Goal: Check status: Check status

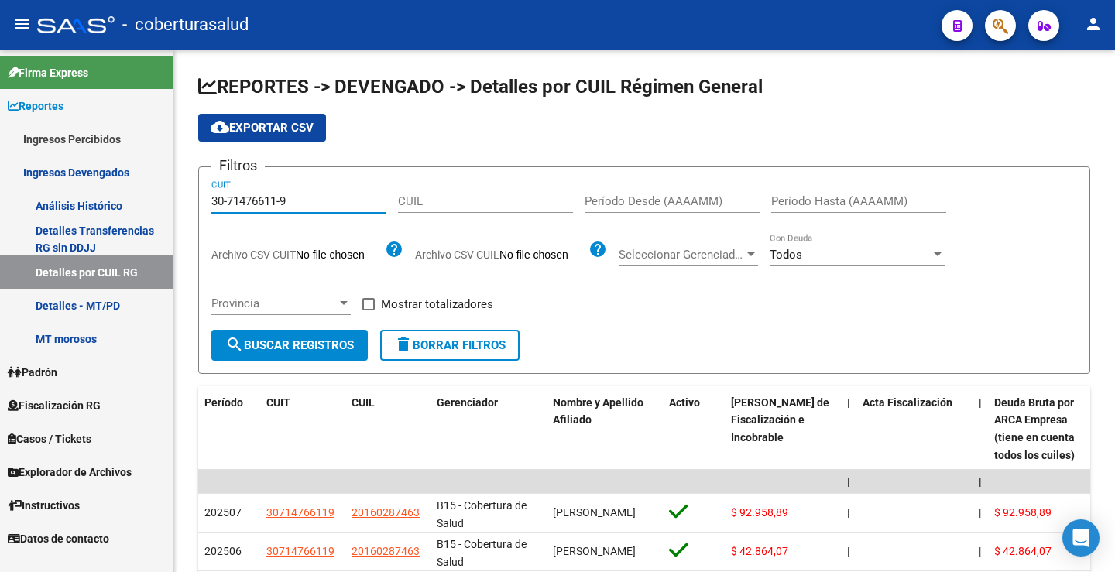
drag, startPoint x: 296, startPoint y: 200, endPoint x: 164, endPoint y: 209, distance: 131.9
click at [103, 200] on mat-sidenav-container "Firma Express Reportes Ingresos Percibidos Análisis Ingresos RG por CUIT (mensu…" at bounding box center [557, 311] width 1115 height 522
paste input "511220-1"
type input "30-71511220-1"
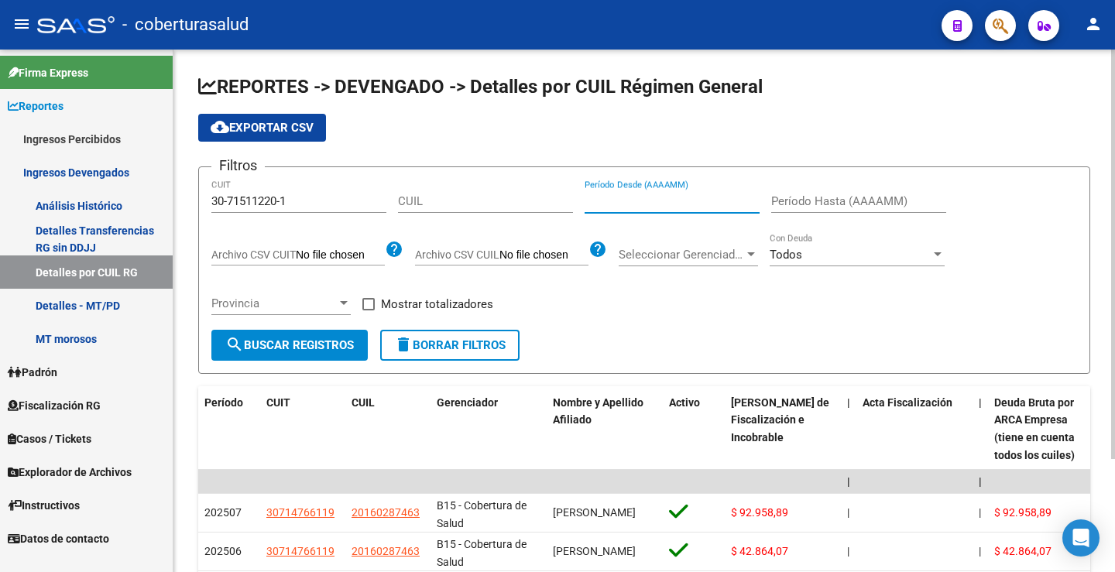
click at [605, 197] on input "Período Desde (AAAAMM)" at bounding box center [671, 201] width 175 height 14
type input "202505"
click at [783, 200] on input "Período Hasta (AAAAMM)" at bounding box center [858, 201] width 175 height 14
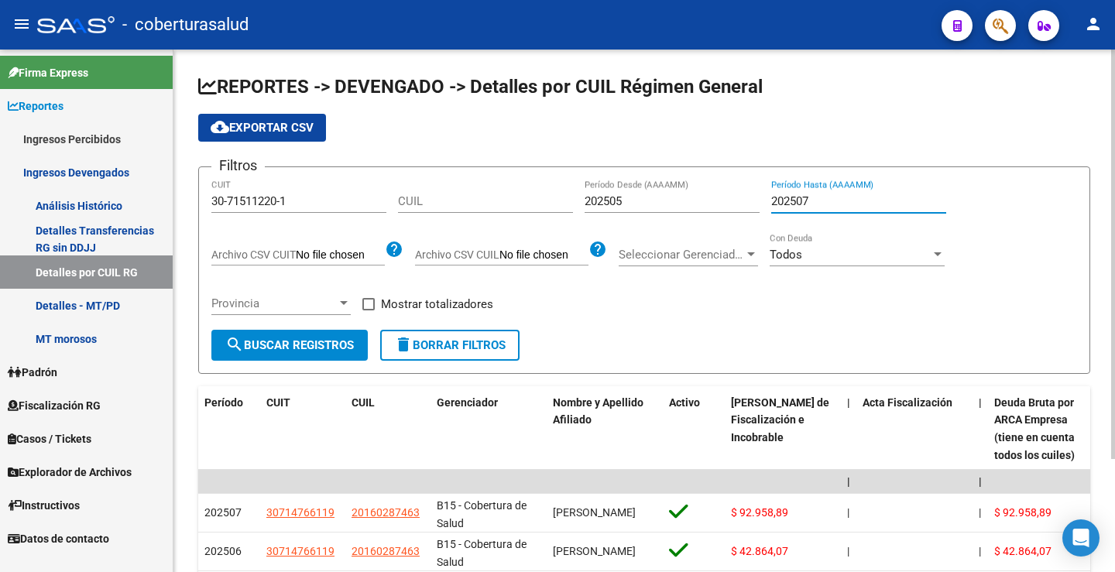
type input "202507"
click at [318, 346] on span "search Buscar Registros" at bounding box center [289, 345] width 128 height 14
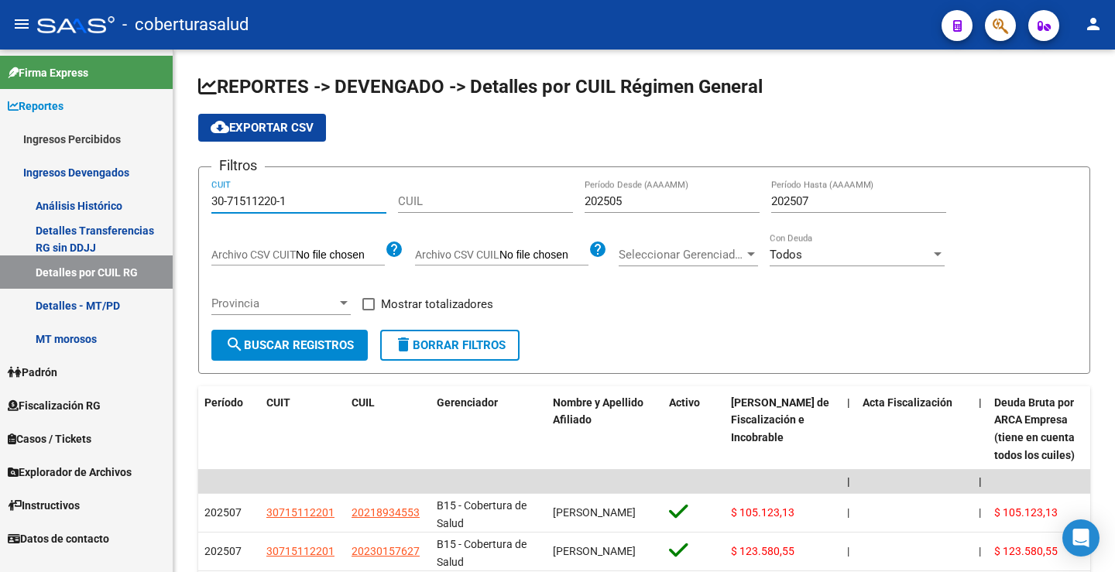
drag, startPoint x: 296, startPoint y: 201, endPoint x: 104, endPoint y: 200, distance: 192.0
click at [104, 200] on mat-sidenav-container "Firma Express Reportes Ingresos Percibidos Análisis Ingresos RG por CUIT (mensu…" at bounding box center [557, 311] width 1115 height 522
paste input "733823"
type input "30-71733823-1"
drag, startPoint x: 281, startPoint y: 338, endPoint x: 345, endPoint y: 313, distance: 69.1
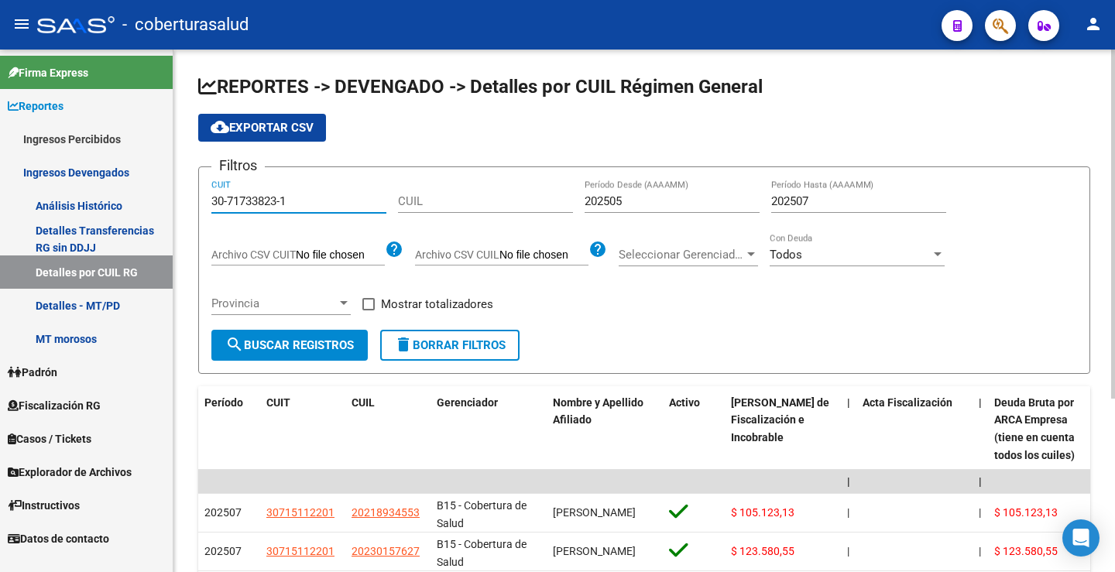
click at [282, 338] on span "search Buscar Registros" at bounding box center [289, 345] width 128 height 14
click at [583, 200] on div "Filtros 30-71733823-1 CUIT CUIL 202505 Período Desde (AAAAMM) 202507 Período Ha…" at bounding box center [643, 255] width 865 height 150
drag, startPoint x: 586, startPoint y: 199, endPoint x: 818, endPoint y: 202, distance: 232.2
click at [818, 202] on div "Filtros 30-71733823-1 CUIT CUIL 202505 Período Desde (AAAAMM) 202507 Período Ha…" at bounding box center [643, 255] width 865 height 150
click at [639, 205] on input "Período Desde (AAAAMM)" at bounding box center [671, 201] width 175 height 14
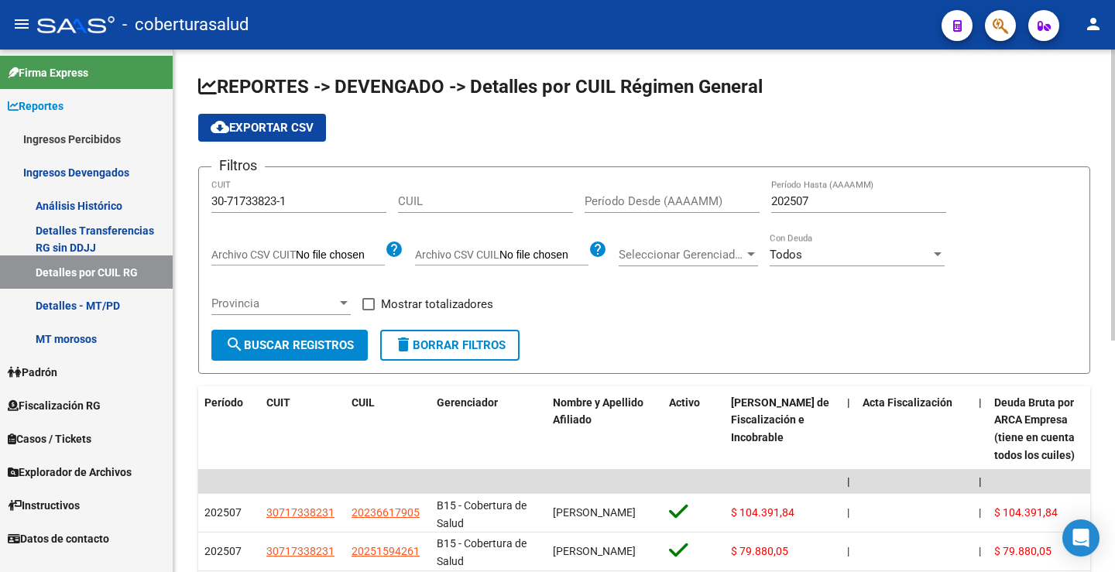
drag, startPoint x: 769, startPoint y: 202, endPoint x: 796, endPoint y: 203, distance: 27.1
click at [796, 203] on div "Filtros 30-71733823-1 CUIT CUIL Período Desde (AAAAMM) 202507 Período Hasta (AA…" at bounding box center [643, 255] width 865 height 150
drag, startPoint x: 813, startPoint y: 201, endPoint x: 768, endPoint y: 199, distance: 45.0
click at [768, 199] on div "Filtros 30-71733823-1 CUIT CUIL Período Desde (AAAAMM) 202507 Período Hasta (AA…" at bounding box center [643, 255] width 865 height 150
drag, startPoint x: 730, startPoint y: 335, endPoint x: 722, endPoint y: 331, distance: 8.7
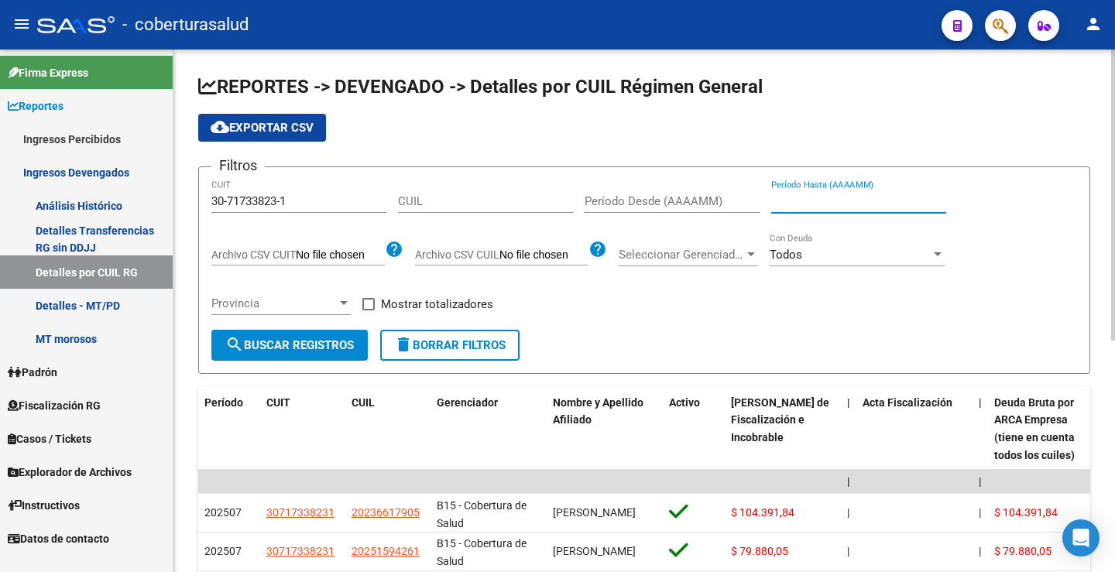
click at [728, 334] on form "Filtros 30-71733823-1 CUIT CUIL Período Desde (AAAAMM) Período Hasta (AAAAMM) A…" at bounding box center [644, 269] width 892 height 207
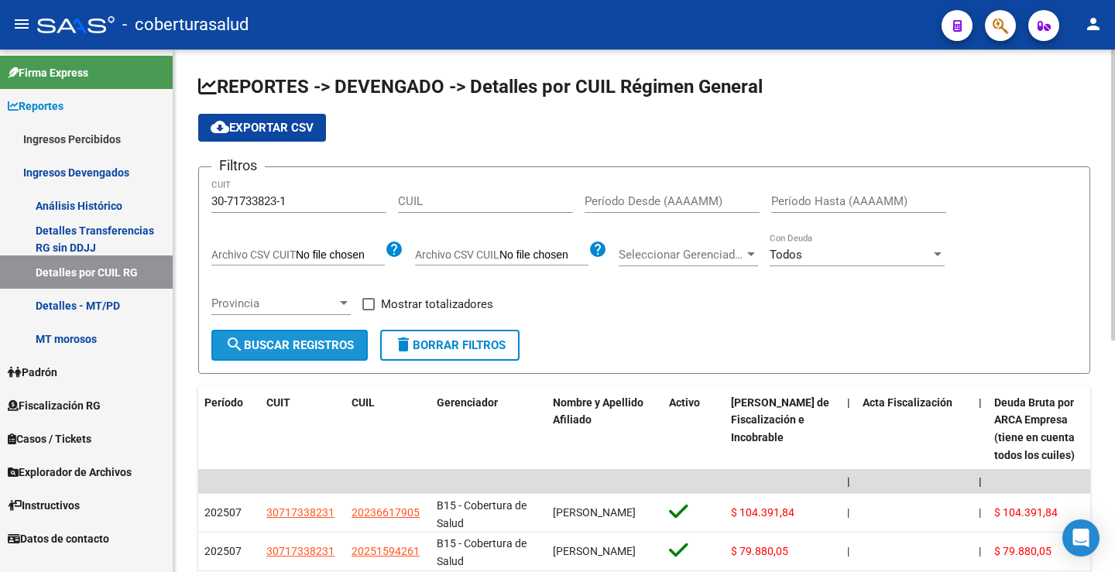
click at [296, 345] on span "search Buscar Registros" at bounding box center [289, 345] width 128 height 14
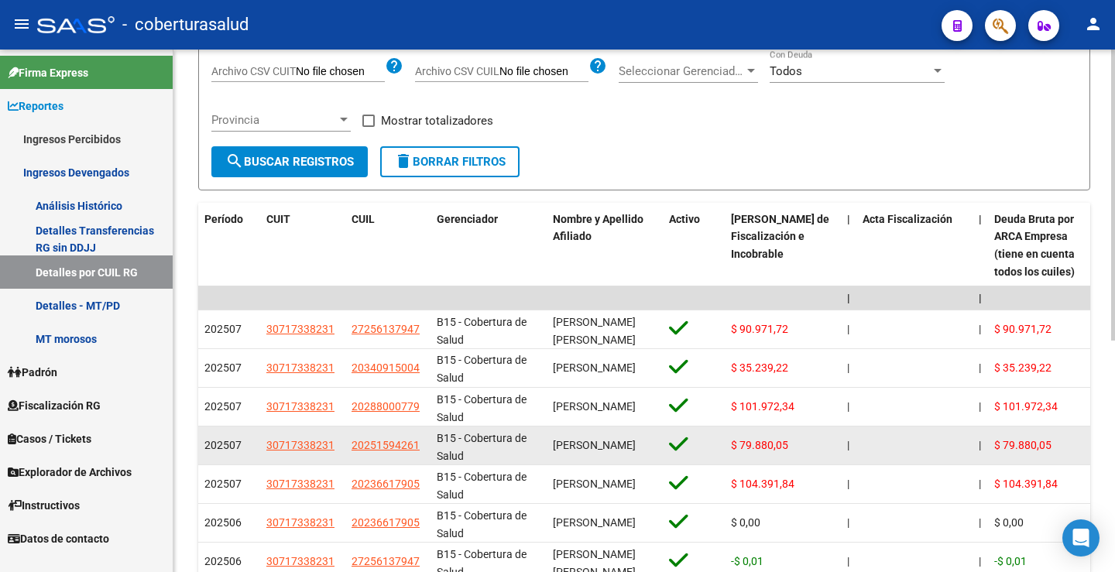
scroll to position [183, 0]
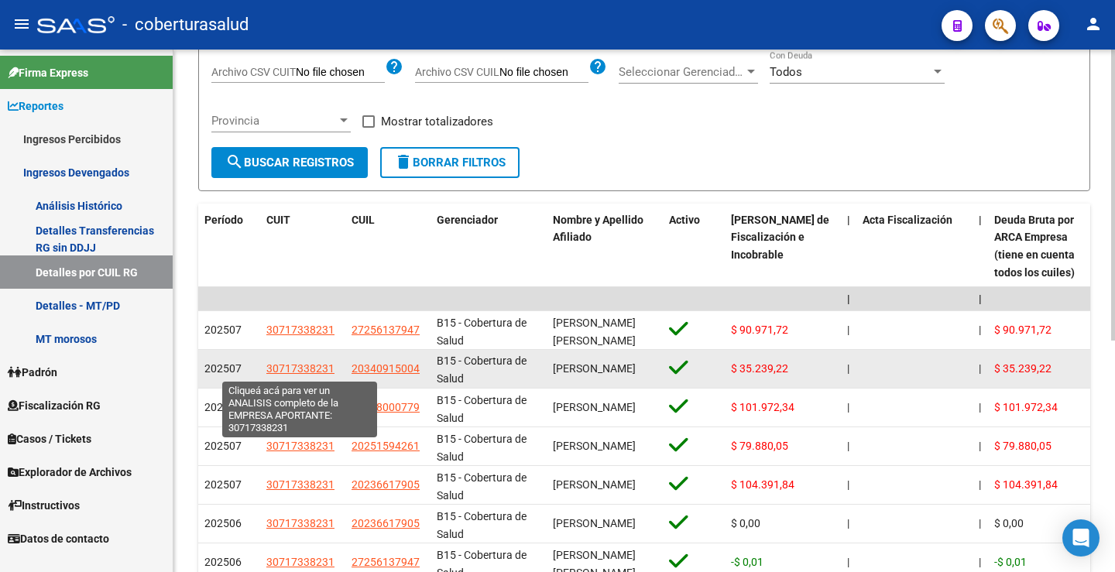
click at [310, 368] on span "30717338231" at bounding box center [300, 368] width 68 height 12
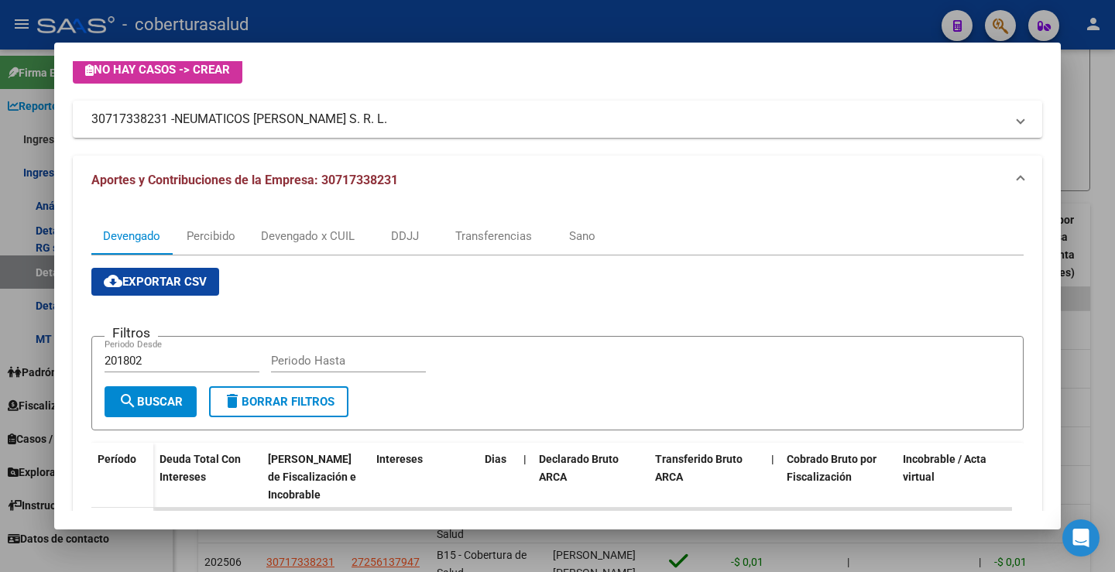
scroll to position [232, 0]
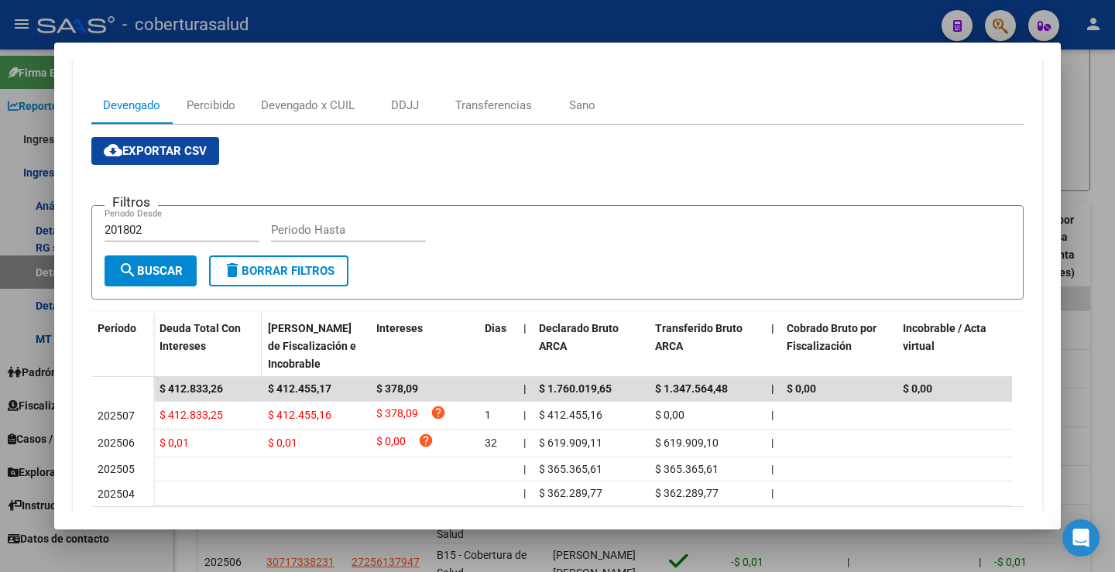
click at [218, 331] on span "Deuda Total Con Intereses" at bounding box center [199, 337] width 81 height 30
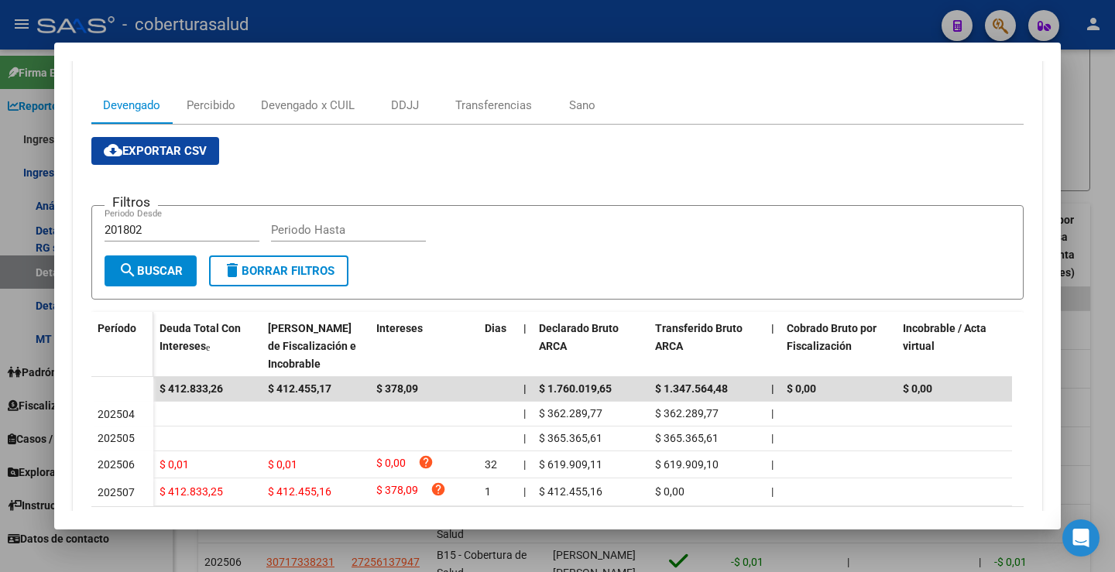
click at [123, 324] on span "Período" at bounding box center [117, 328] width 39 height 12
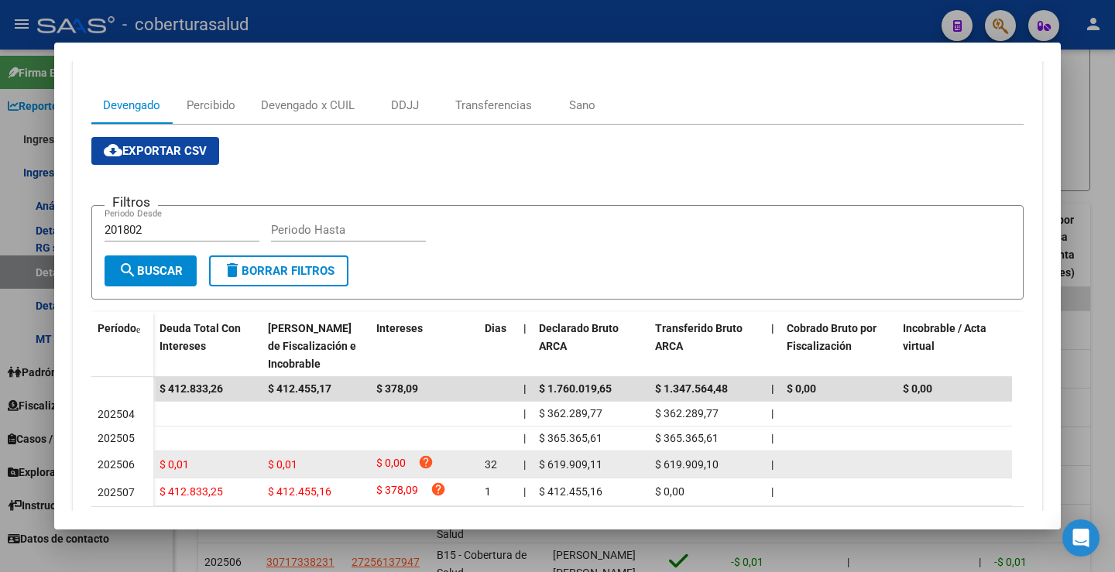
click at [210, 468] on div "$ 0,01" at bounding box center [207, 465] width 96 height 18
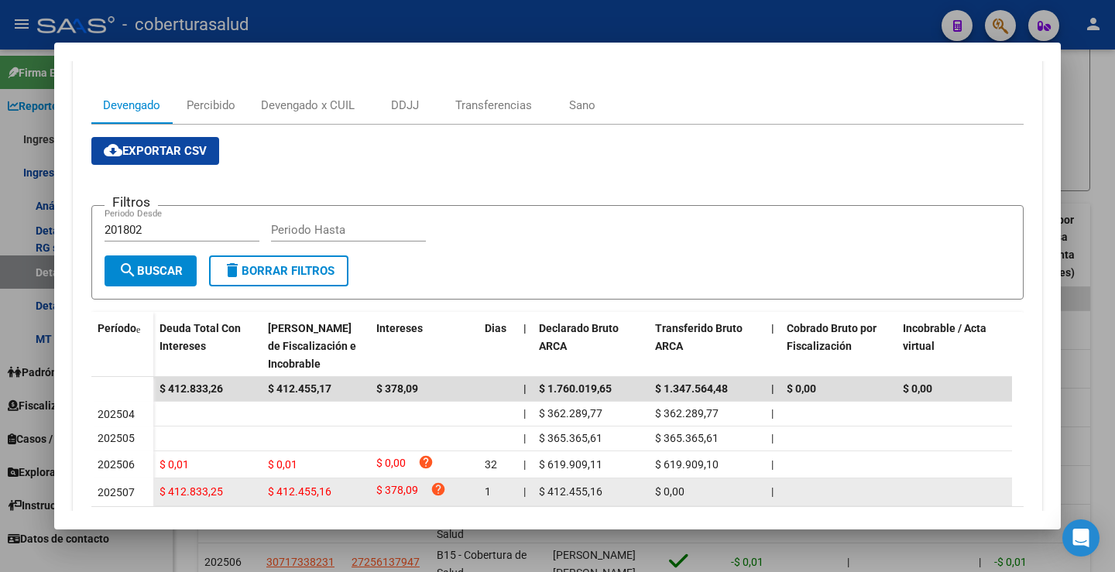
click at [210, 491] on span "$ 412.833,25" at bounding box center [190, 491] width 63 height 12
click at [290, 493] on span "$ 412.455,16" at bounding box center [299, 491] width 63 height 12
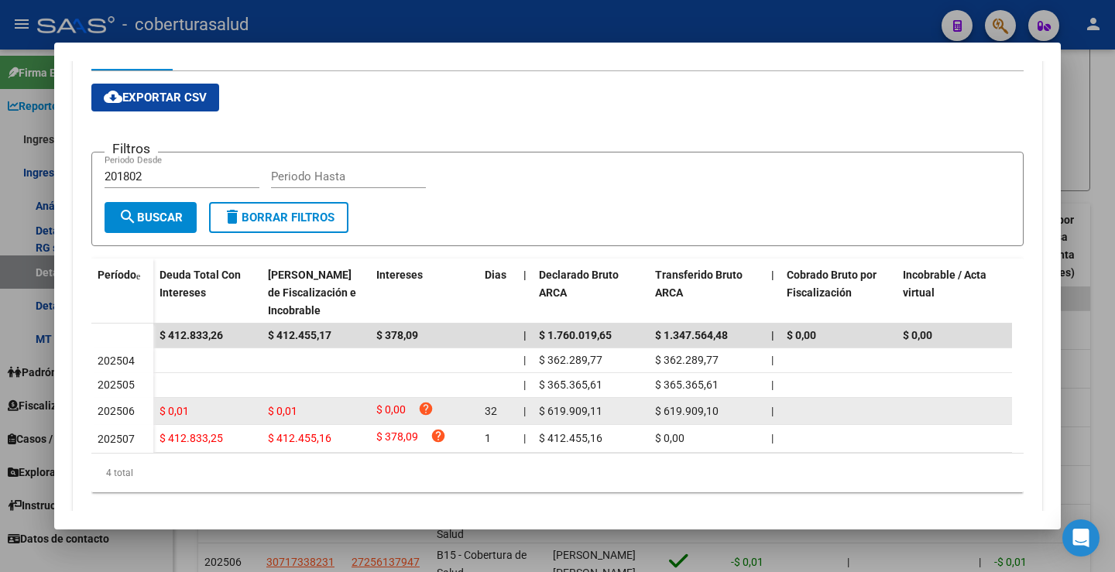
scroll to position [323, 0]
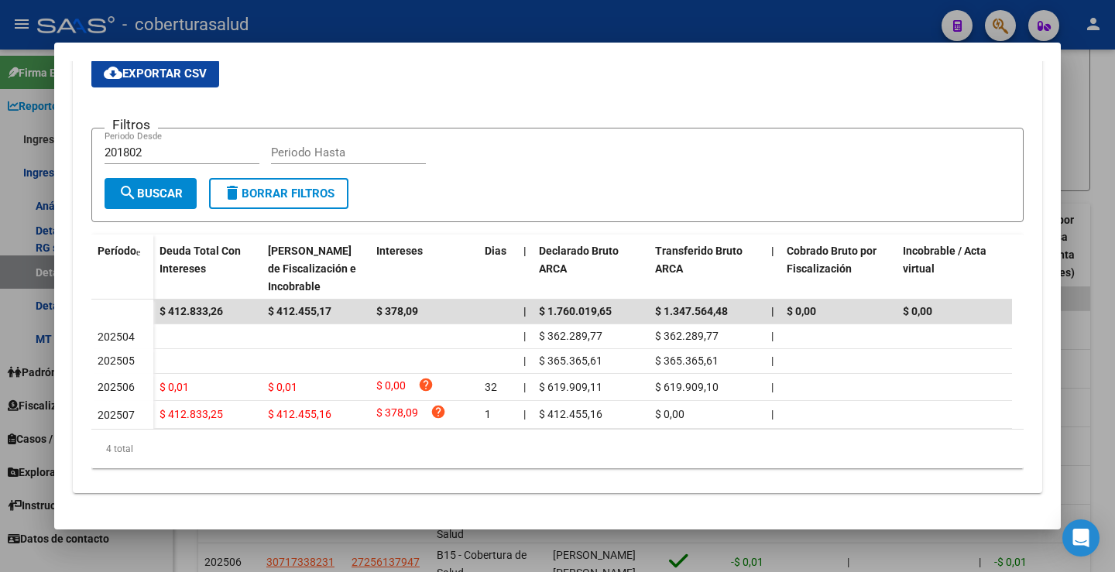
click at [123, 446] on div "4 total" at bounding box center [557, 449] width 932 height 39
click at [111, 245] on span "Período" at bounding box center [117, 251] width 39 height 12
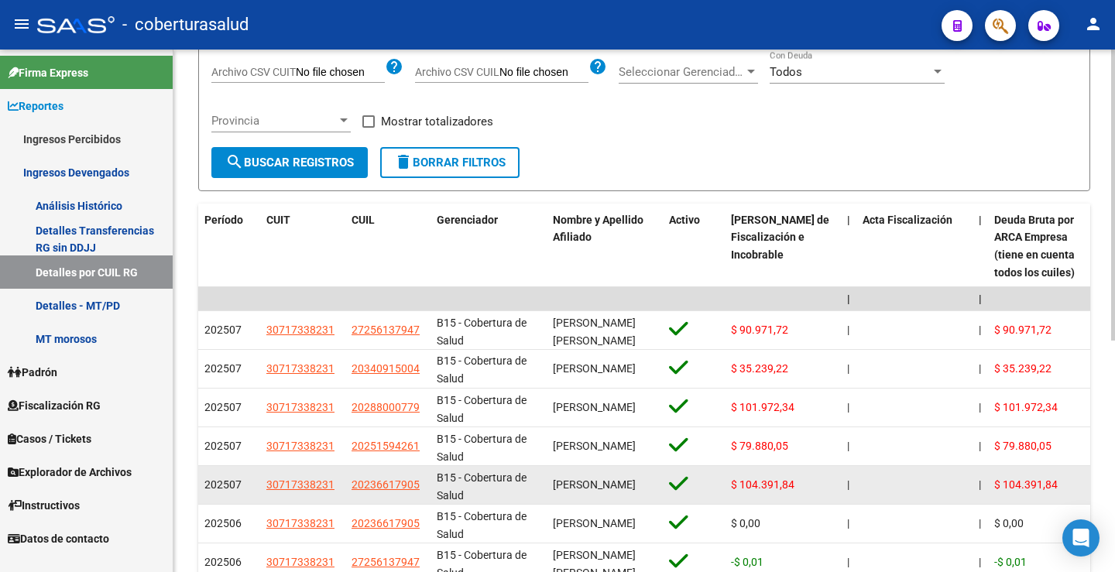
scroll to position [2, 0]
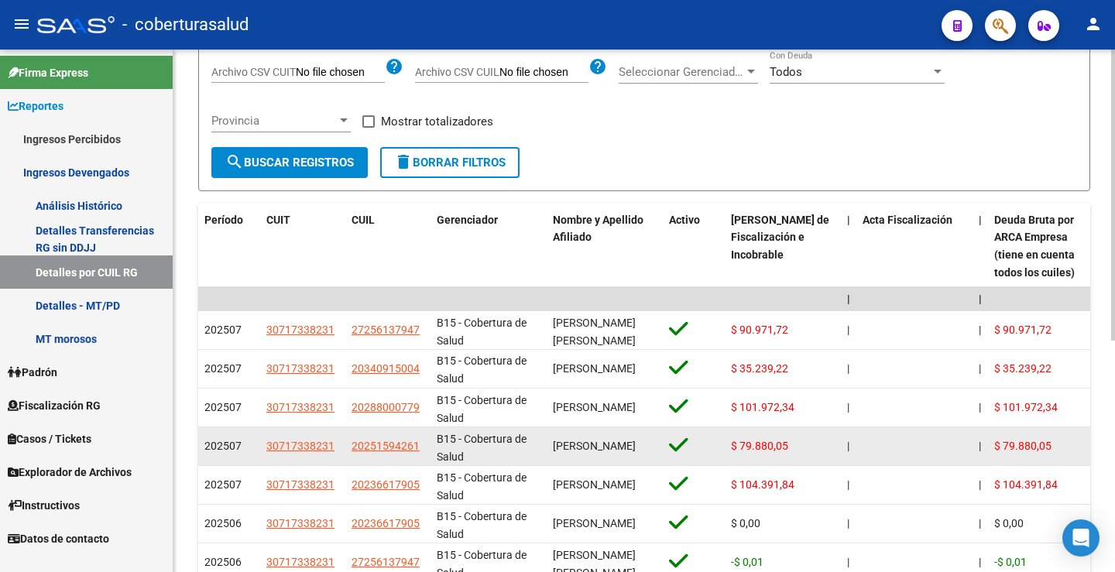
click at [563, 440] on span "LANDIVAR ALEJANDRO JESUS" at bounding box center [594, 446] width 83 height 12
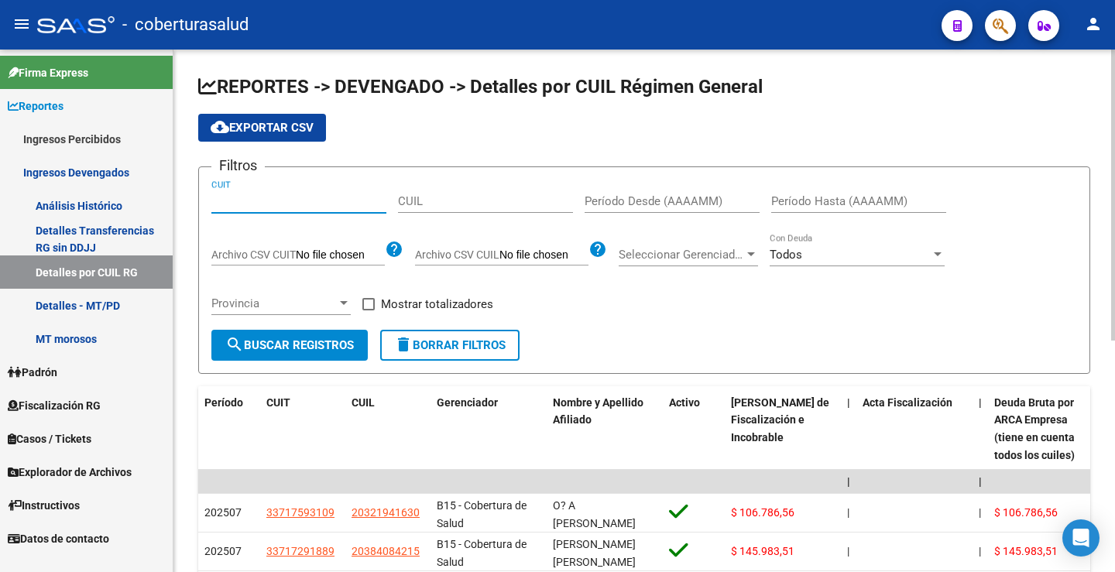
paste input "30-71733823-1"
type input "30-71733823-1"
drag, startPoint x: 290, startPoint y: 339, endPoint x: 299, endPoint y: 335, distance: 9.4
click at [290, 338] on span "search Buscar Registros" at bounding box center [289, 345] width 128 height 14
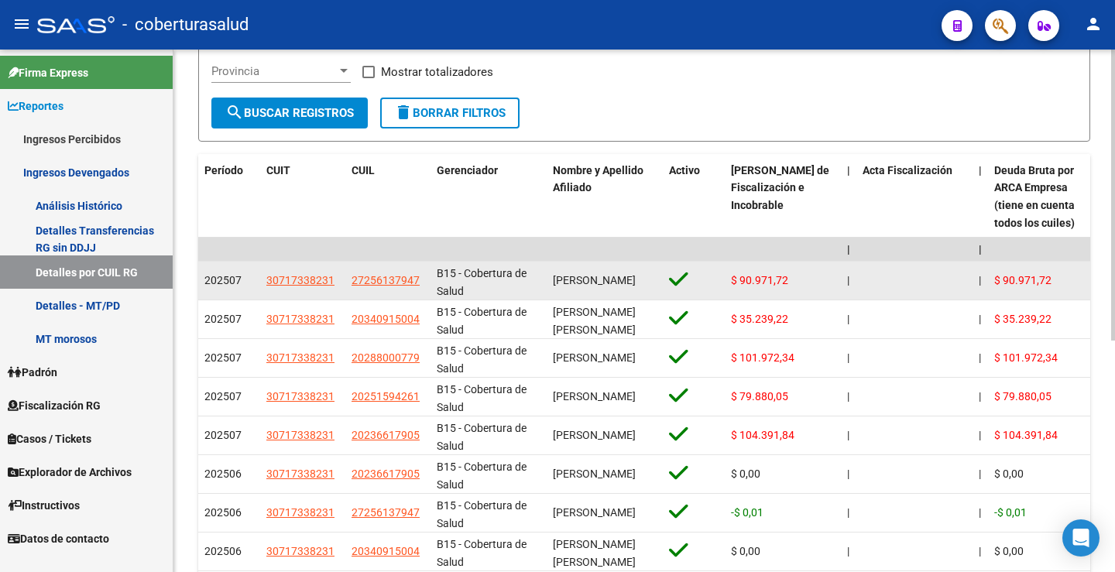
scroll to position [1, 0]
click at [602, 274] on span "RUTILI MARIA JIMENA" at bounding box center [594, 280] width 83 height 12
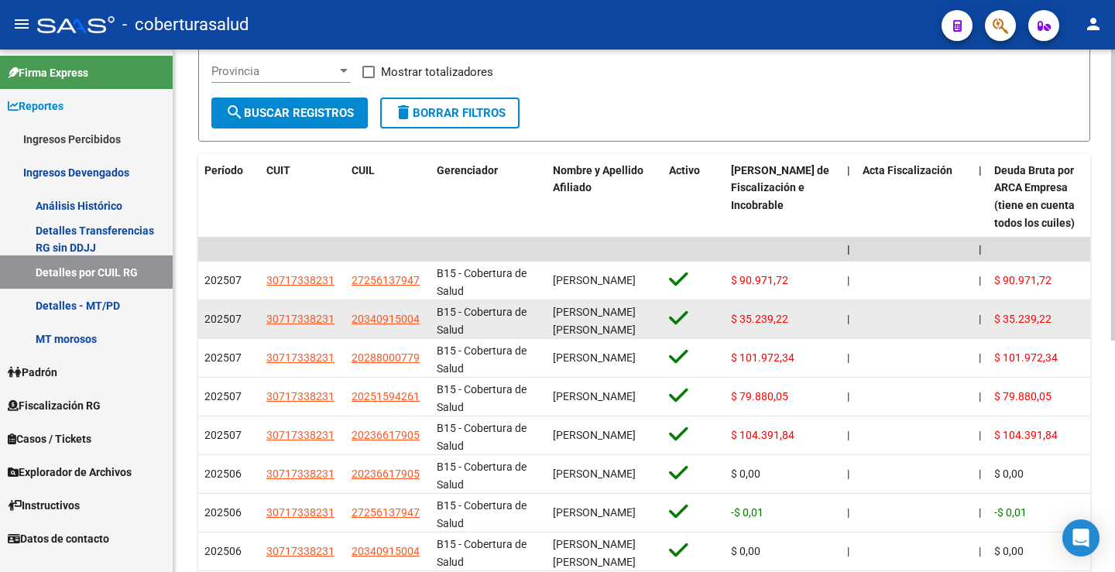
click at [514, 320] on div "B15 - Cobertura de Salud" at bounding box center [489, 319] width 104 height 33
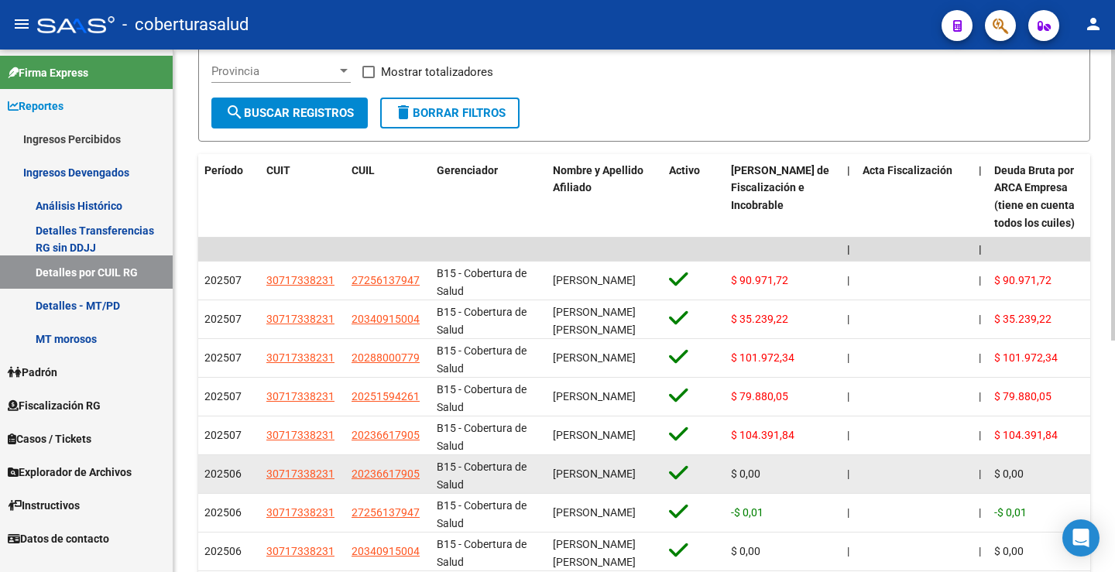
click at [598, 468] on span "BENITEZ WALDO GREGORIO" at bounding box center [594, 474] width 83 height 12
click at [600, 480] on span "BENITEZ WALDO GREGORIO" at bounding box center [594, 474] width 83 height 12
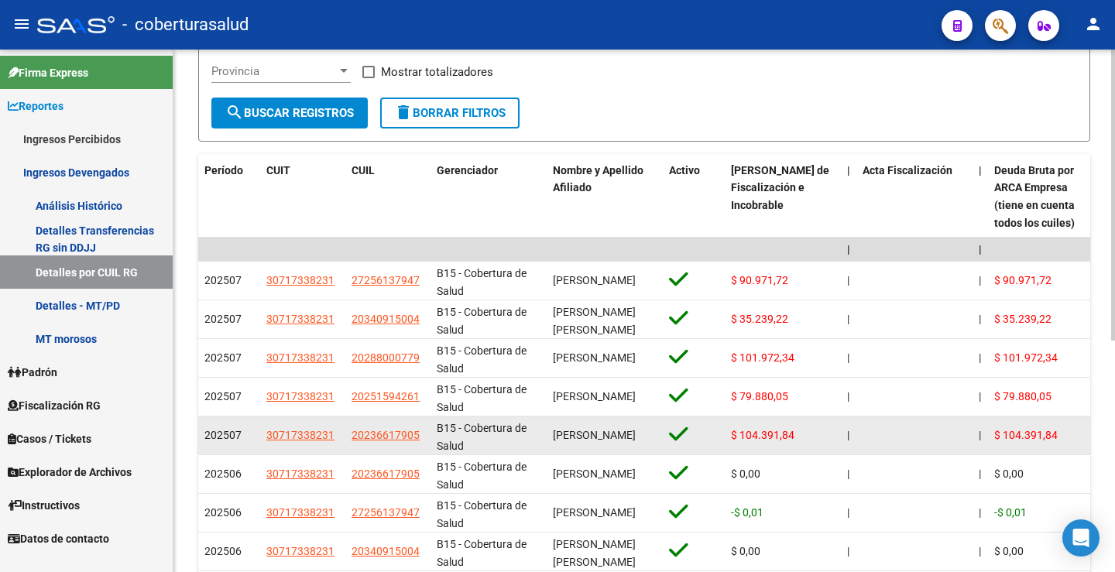
click at [584, 439] on span "BENITEZ WALDO GREGORIO" at bounding box center [594, 435] width 83 height 12
click at [601, 441] on span "BENITEZ WALDO GREGORIO" at bounding box center [594, 435] width 83 height 12
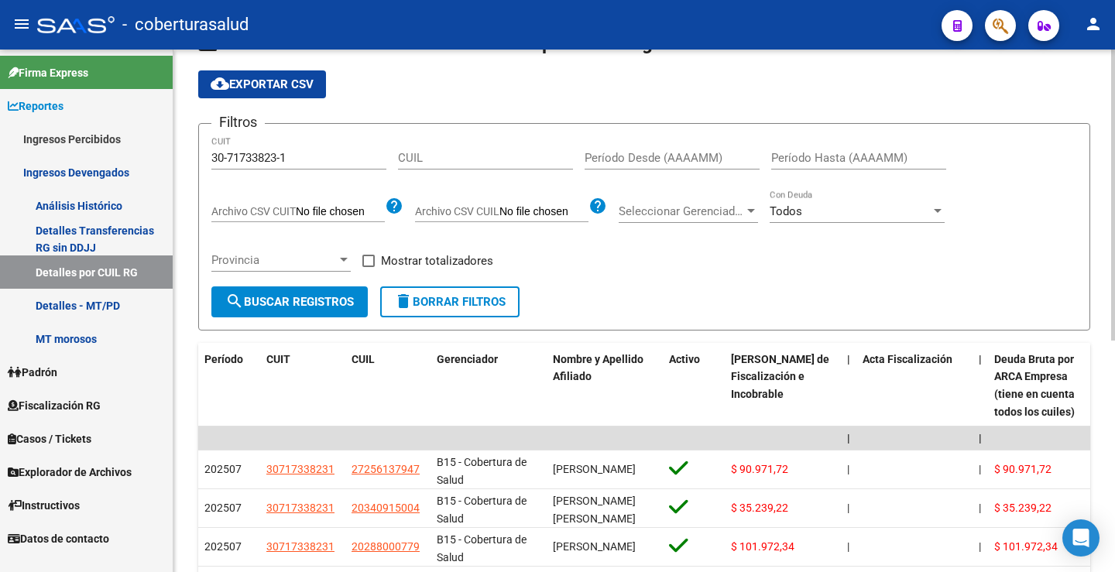
scroll to position [0, 0]
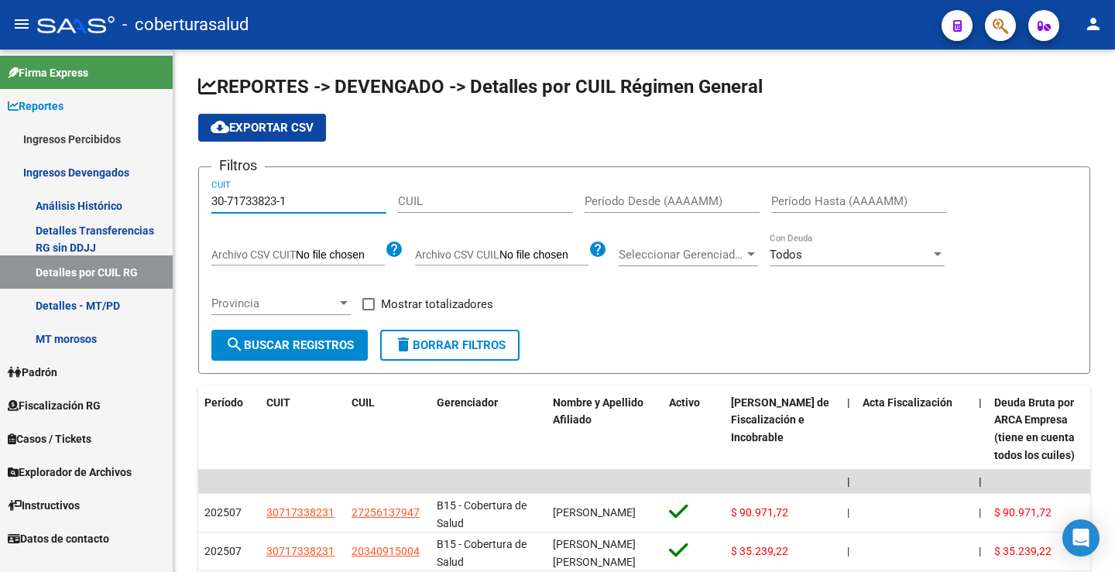
drag, startPoint x: 297, startPoint y: 202, endPoint x: 74, endPoint y: 211, distance: 223.1
click at [93, 207] on mat-sidenav-container "Firma Express Reportes Ingresos Percibidos Análisis Ingresos RG por CUIT (mensu…" at bounding box center [557, 311] width 1115 height 522
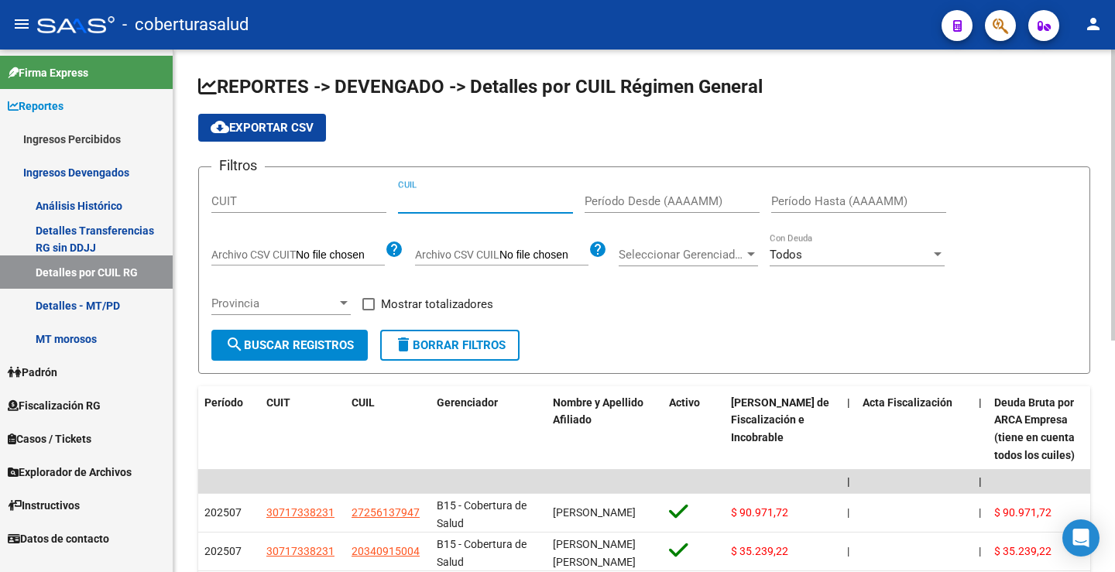
paste input "20-26501644-9"
click at [305, 346] on span "search Buscar Registros" at bounding box center [289, 345] width 128 height 14
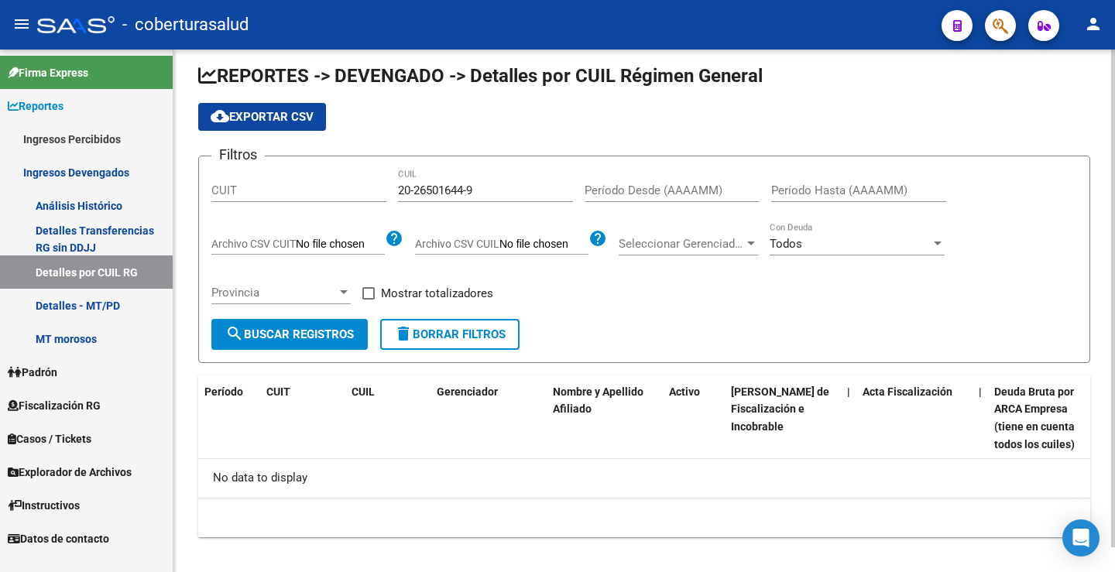
scroll to position [26, 0]
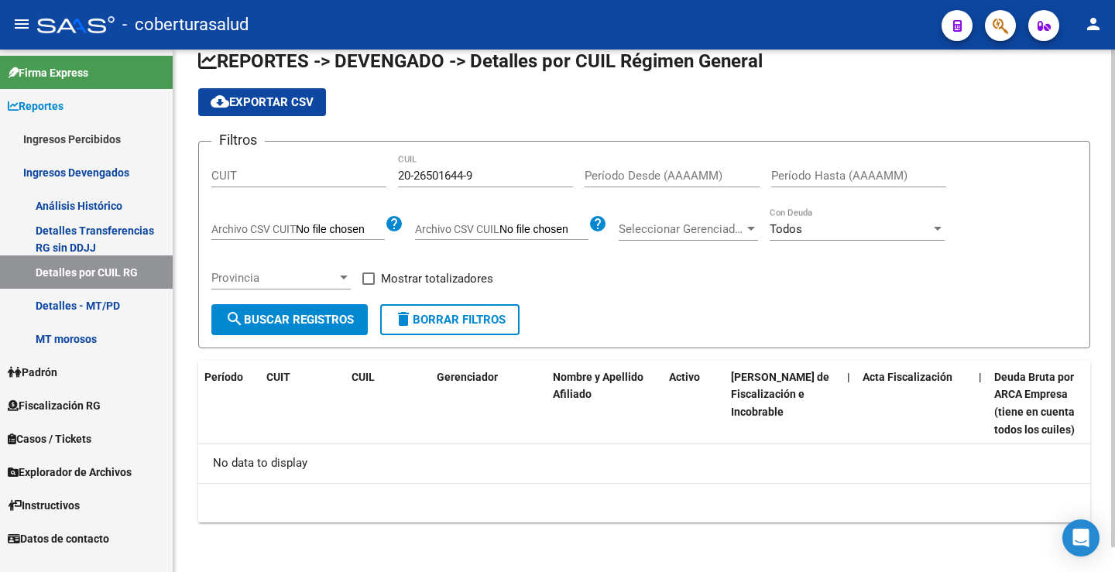
click at [425, 173] on input "20-26501644-9" at bounding box center [485, 176] width 175 height 14
click at [413, 176] on input "20-26501644-9" at bounding box center [485, 176] width 175 height 14
drag, startPoint x: 413, startPoint y: 175, endPoint x: 396, endPoint y: 174, distance: 17.0
click at [396, 174] on div "Filtros CUIT 20-26501644-9 CUIL Período Desde (AAAAMM) Período Hasta (AAAAMM) A…" at bounding box center [643, 229] width 865 height 150
type input "26-5016449"
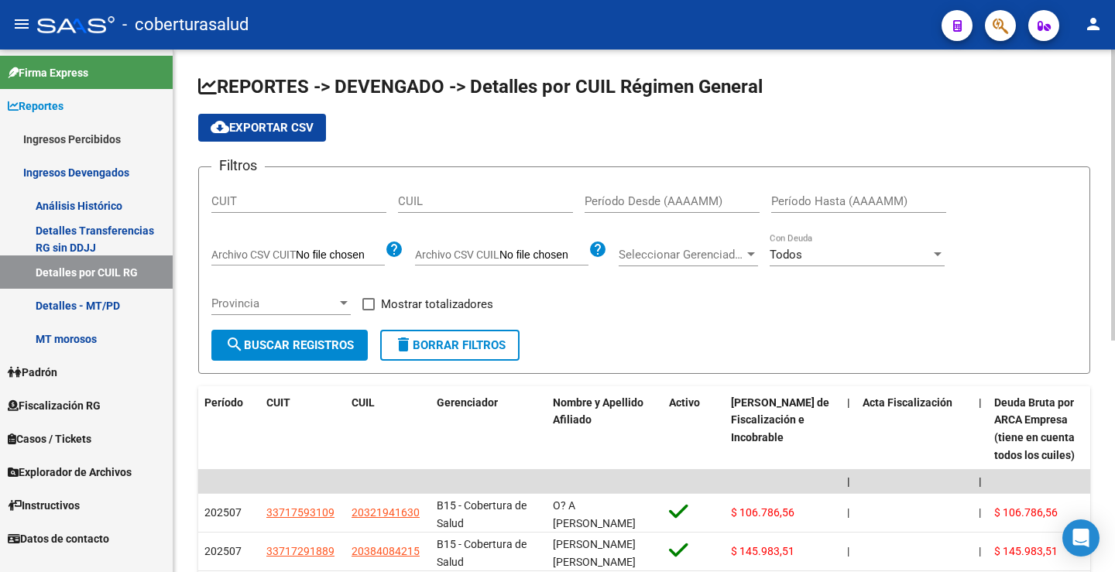
click at [284, 203] on input "CUIT" at bounding box center [298, 201] width 175 height 14
drag, startPoint x: 217, startPoint y: 208, endPoint x: 213, endPoint y: 197, distance: 11.8
click at [212, 197] on input "CUIT" at bounding box center [298, 201] width 175 height 14
paste input "30-71733823-1"
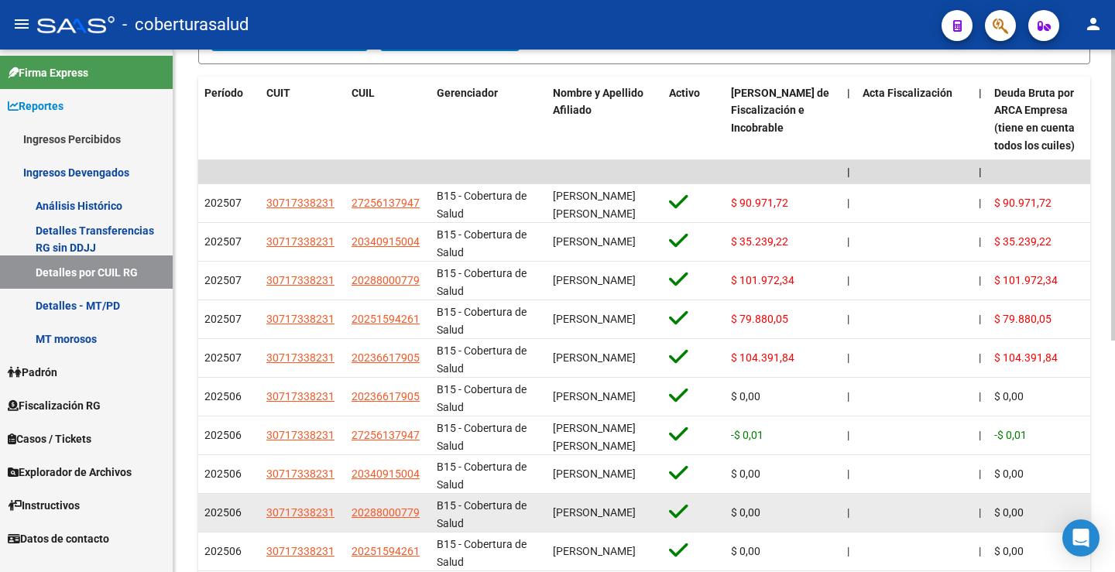
scroll to position [2, 0]
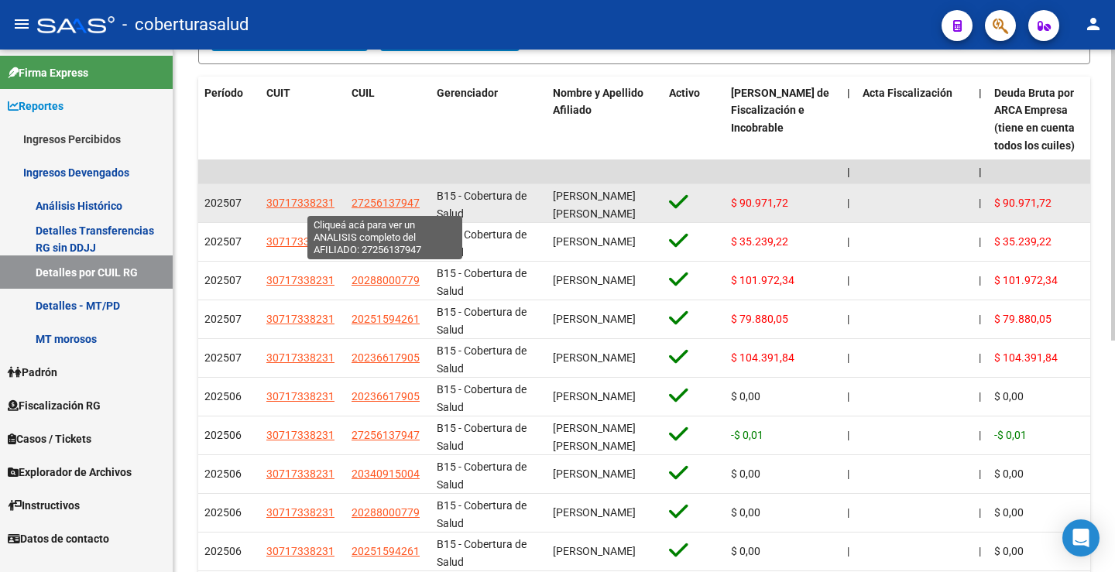
type input "30-71733823-1"
click at [378, 204] on span "27256137947" at bounding box center [385, 203] width 68 height 12
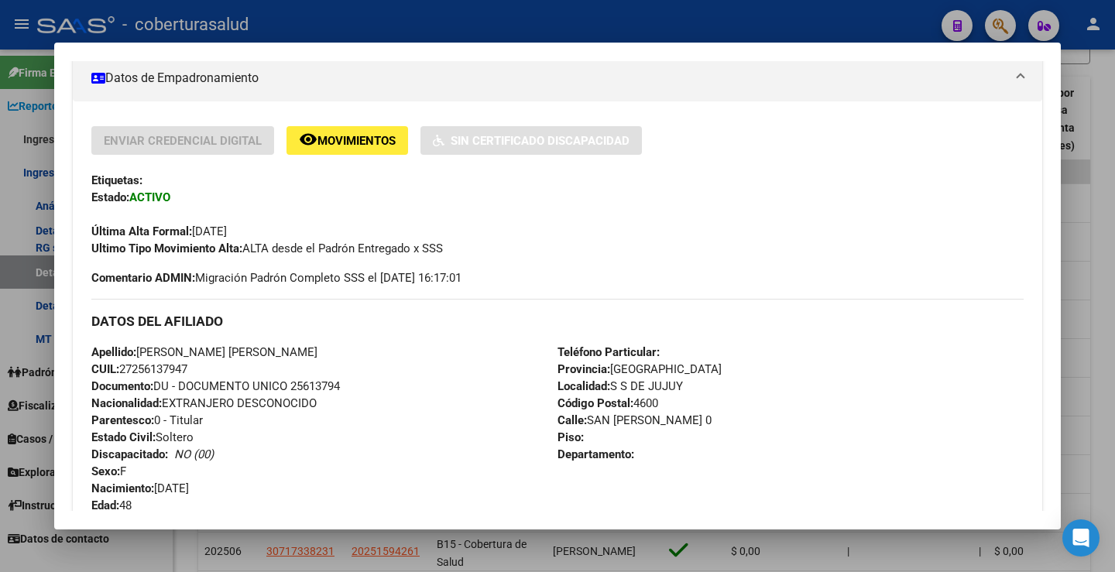
scroll to position [310, 0]
